Goal: Register for event/course

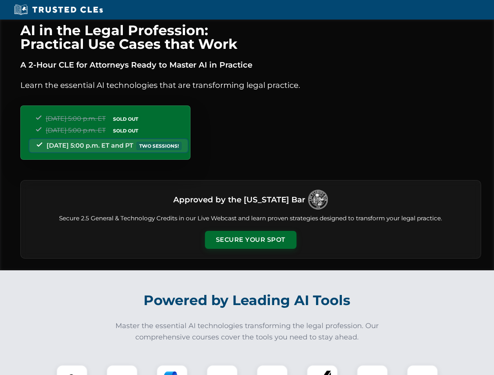
click at [250, 240] on button "Secure Your Spot" at bounding box center [250, 240] width 91 height 18
click at [72, 370] on img at bounding box center [72, 380] width 23 height 23
